Goal: Find specific page/section: Locate a particular part of the current website

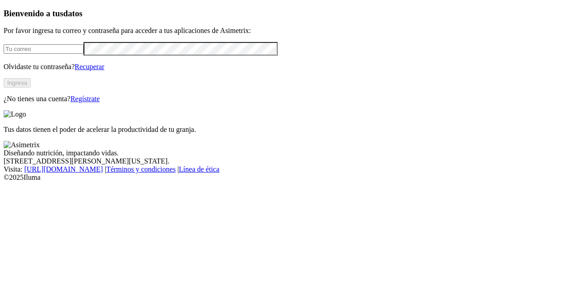
type input "[PERSON_NAME][EMAIL_ADDRESS][DOMAIN_NAME]"
click at [31, 88] on button "Ingresa" at bounding box center [17, 82] width 27 height 9
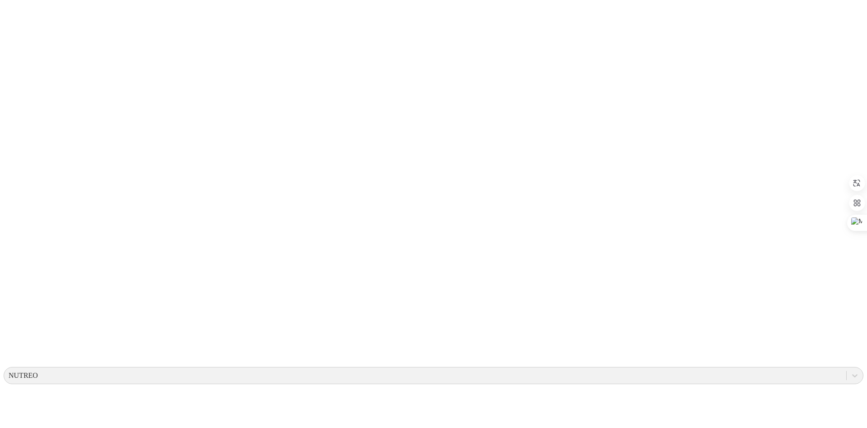
drag, startPoint x: 515, startPoint y: 2, endPoint x: 517, endPoint y: 11, distance: 9.7
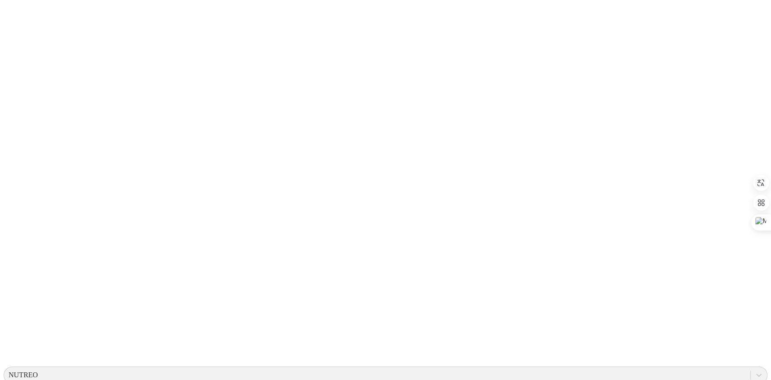
drag, startPoint x: 844, startPoint y: 1, endPoint x: 436, endPoint y: 14, distance: 408.4
